Goal: Task Accomplishment & Management: Use online tool/utility

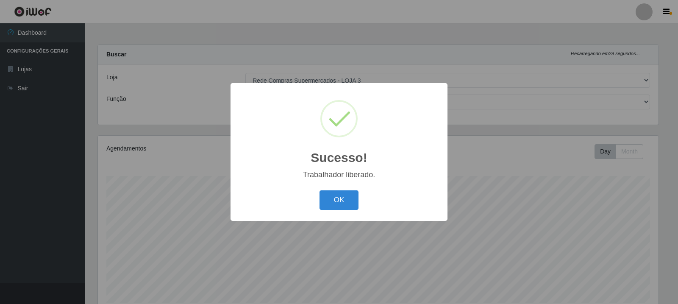
select select "162"
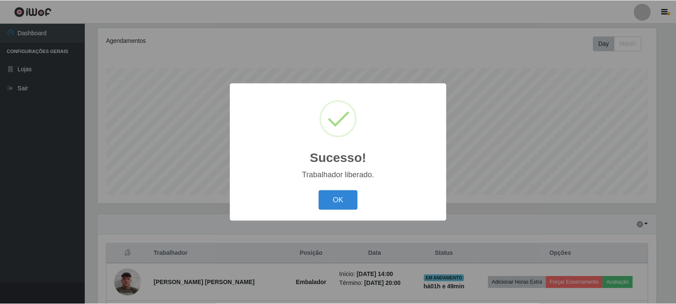
scroll to position [176, 560]
click at [346, 197] on button "OK" at bounding box center [338, 200] width 39 height 20
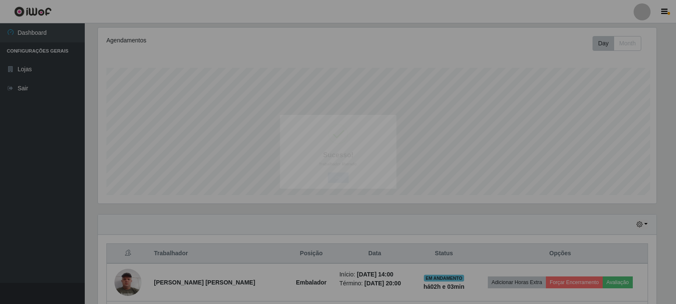
scroll to position [176, 565]
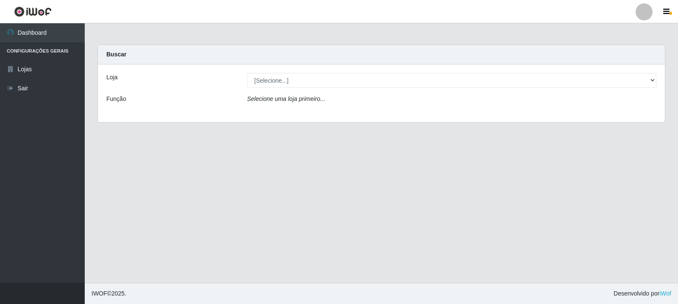
click at [293, 72] on div "Loja [Selecione...] Rede Compras Supermercados - LOJA 3 Função Selecione uma lo…" at bounding box center [381, 93] width 567 height 58
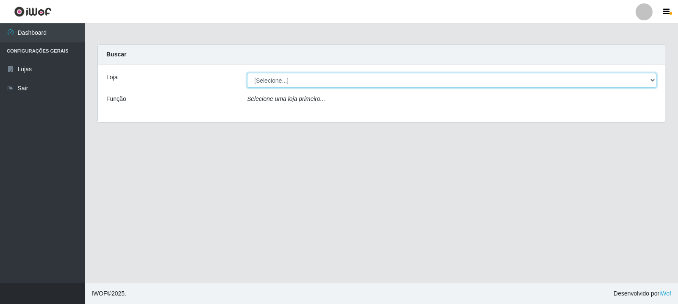
click at [295, 75] on select "[Selecione...] Rede Compras Supermercados - LOJA 3" at bounding box center [451, 80] width 409 height 15
select select "162"
click at [247, 73] on select "[Selecione...] Rede Compras Supermercados - LOJA 3" at bounding box center [451, 80] width 409 height 15
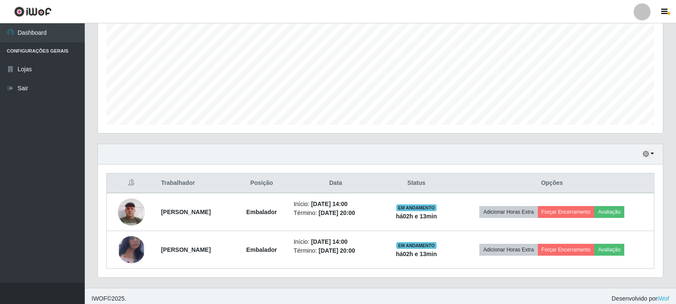
scroll to position [183, 0]
